Goal: Entertainment & Leisure: Consume media (video, audio)

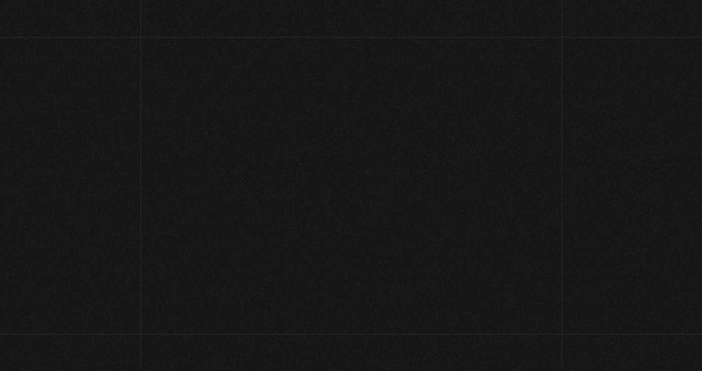
scroll to position [1, 0]
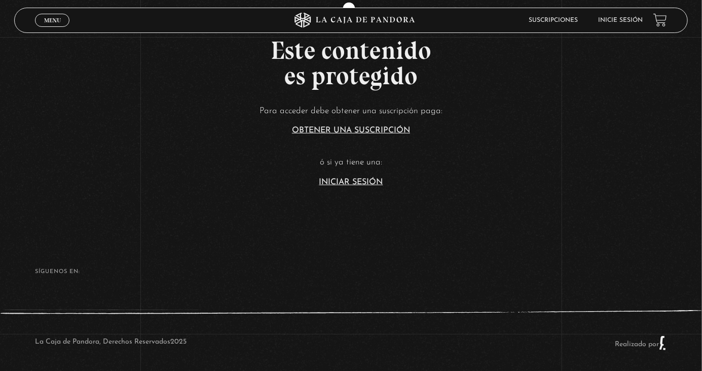
click at [356, 186] on link "Iniciar Sesión" at bounding box center [351, 182] width 64 height 8
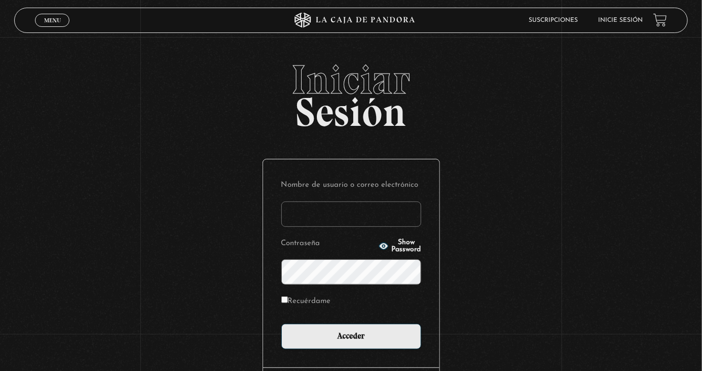
click at [355, 224] on input "Nombre de usuario o correo electrónico" at bounding box center [351, 213] width 140 height 25
type input "[PERSON_NAME].[PERSON_NAME]"
click at [281, 323] on input "Acceder" at bounding box center [351, 335] width 140 height 25
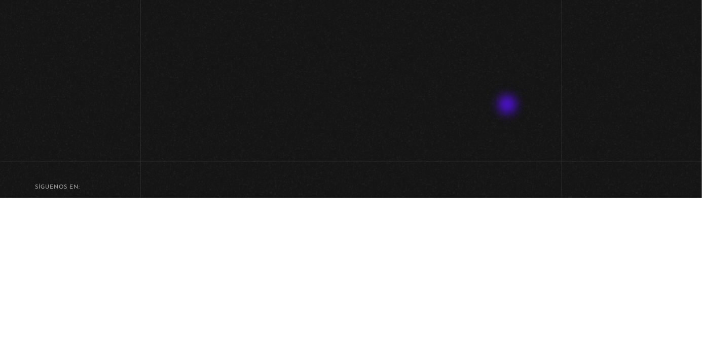
scroll to position [356, 0]
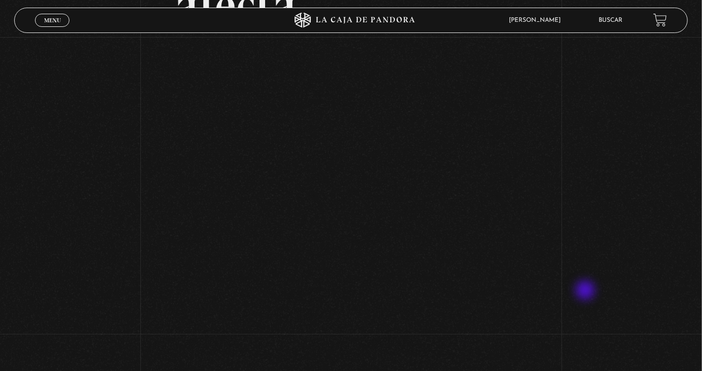
scroll to position [0, 0]
click at [578, 163] on div "Volver Setiembre 4 - 830pm CR El Entorno sí afecta" at bounding box center [351, 29] width 702 height 617
click at [637, 117] on div "Volver Setiembre 4 - 830pm CR El Entorno sí afecta" at bounding box center [351, 29] width 702 height 617
click at [118, 195] on div "Volver Setiembre 4 - 830pm CR El Entorno sí afecta" at bounding box center [351, 29] width 702 height 617
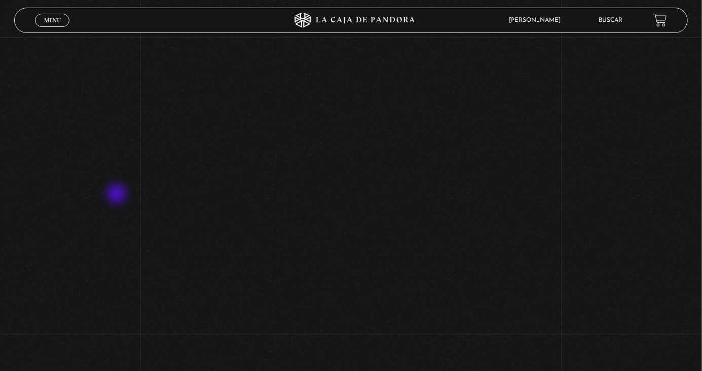
click at [572, 160] on div "Volver Setiembre 4 - 830pm CR El Entorno sí afecta" at bounding box center [351, 29] width 702 height 617
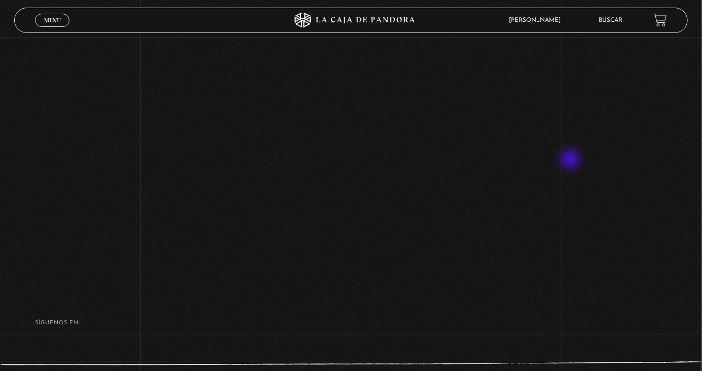
scroll to position [371, 0]
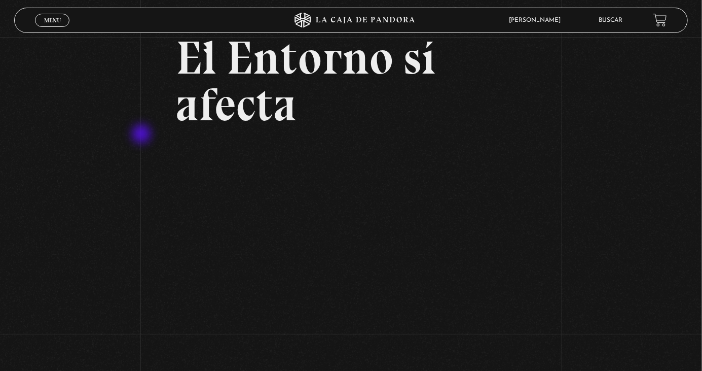
scroll to position [61, 0]
click at [58, 41] on div "Volver Setiembre 4 - 830pm CR El Entorno sí afecta" at bounding box center [351, 284] width 702 height 617
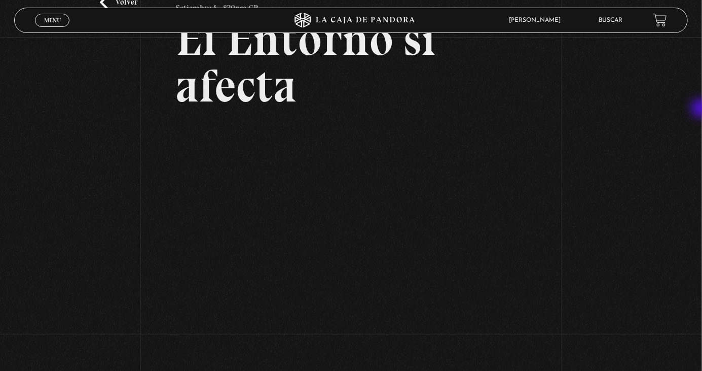
scroll to position [79, 0]
click at [8, 370] on div "Volver Setiembre 4 - 830pm CR El Entorno sí afecta" at bounding box center [351, 266] width 702 height 617
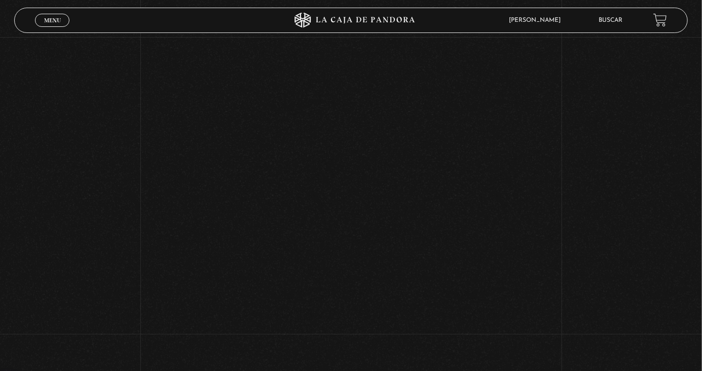
scroll to position [243, 0]
click at [660, 150] on div "Volver Setiembre 4 - 830pm CR El Entorno sí afecta" at bounding box center [351, 102] width 702 height 617
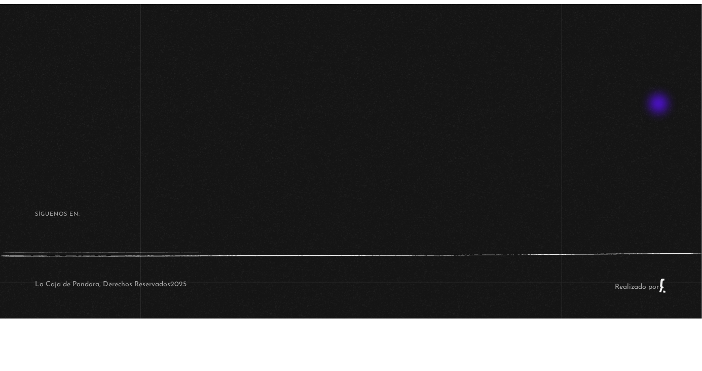
scroll to position [435, 0]
